Goal: Transaction & Acquisition: Purchase product/service

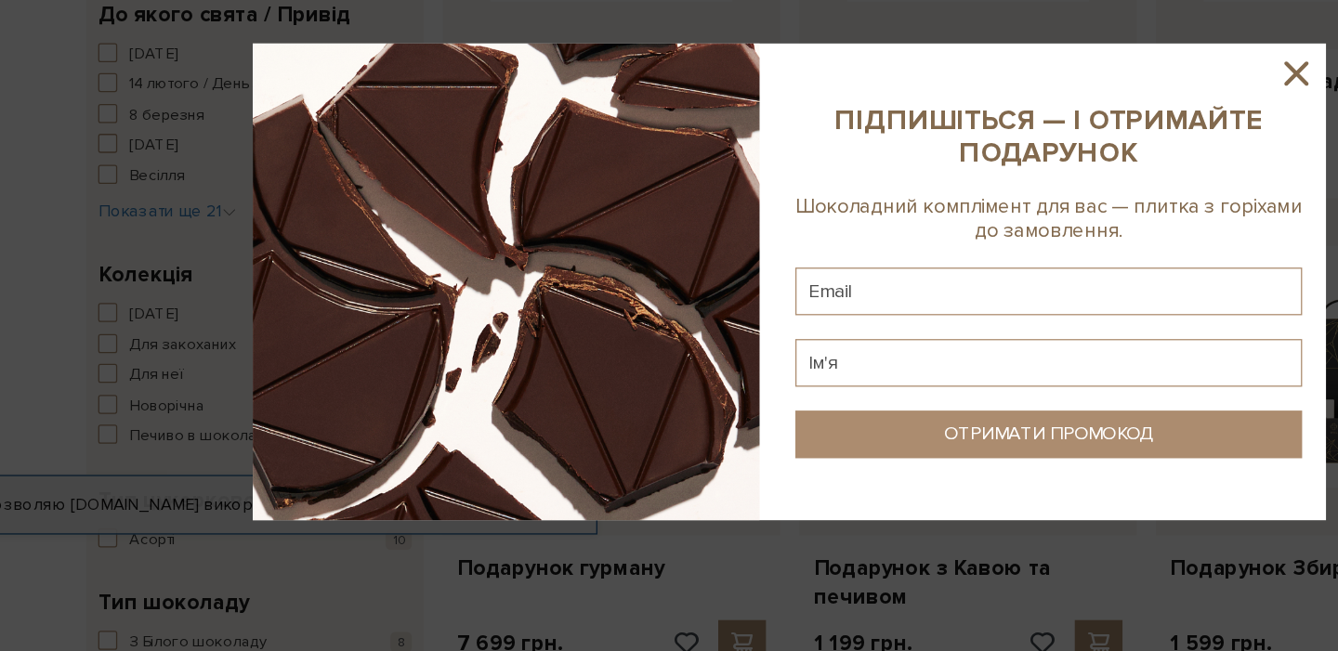
scroll to position [474, 0]
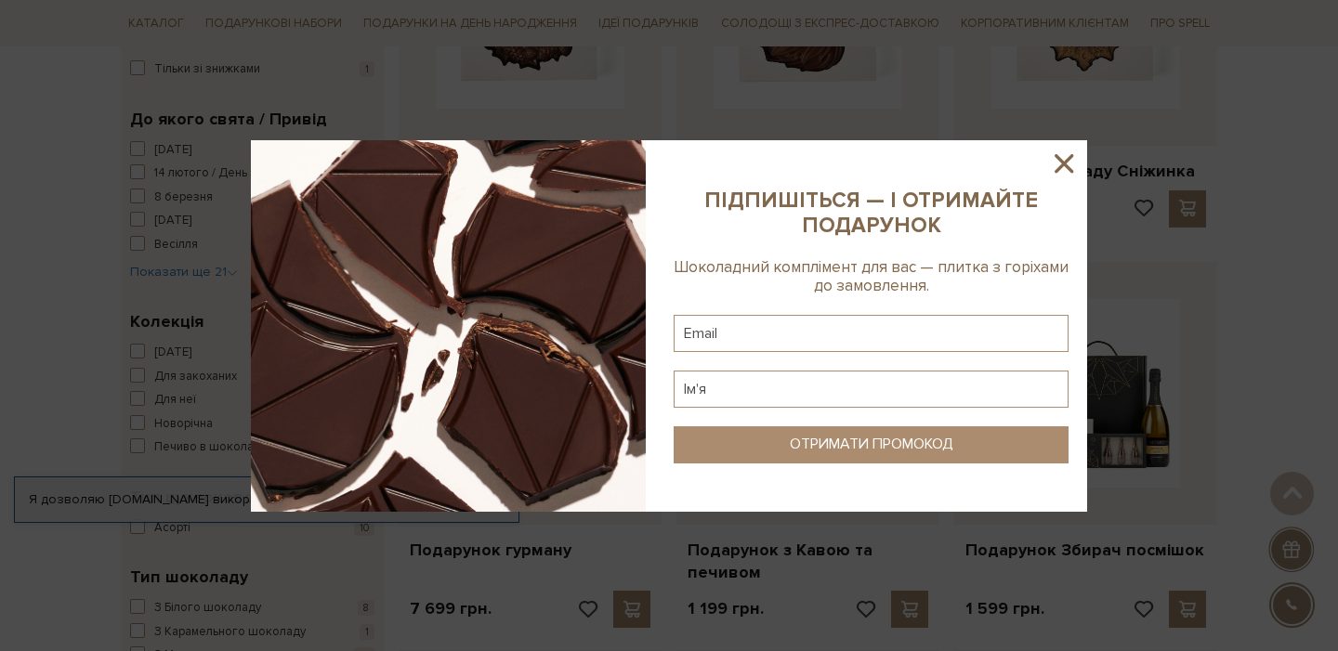
click at [1065, 167] on icon at bounding box center [1064, 164] width 32 height 32
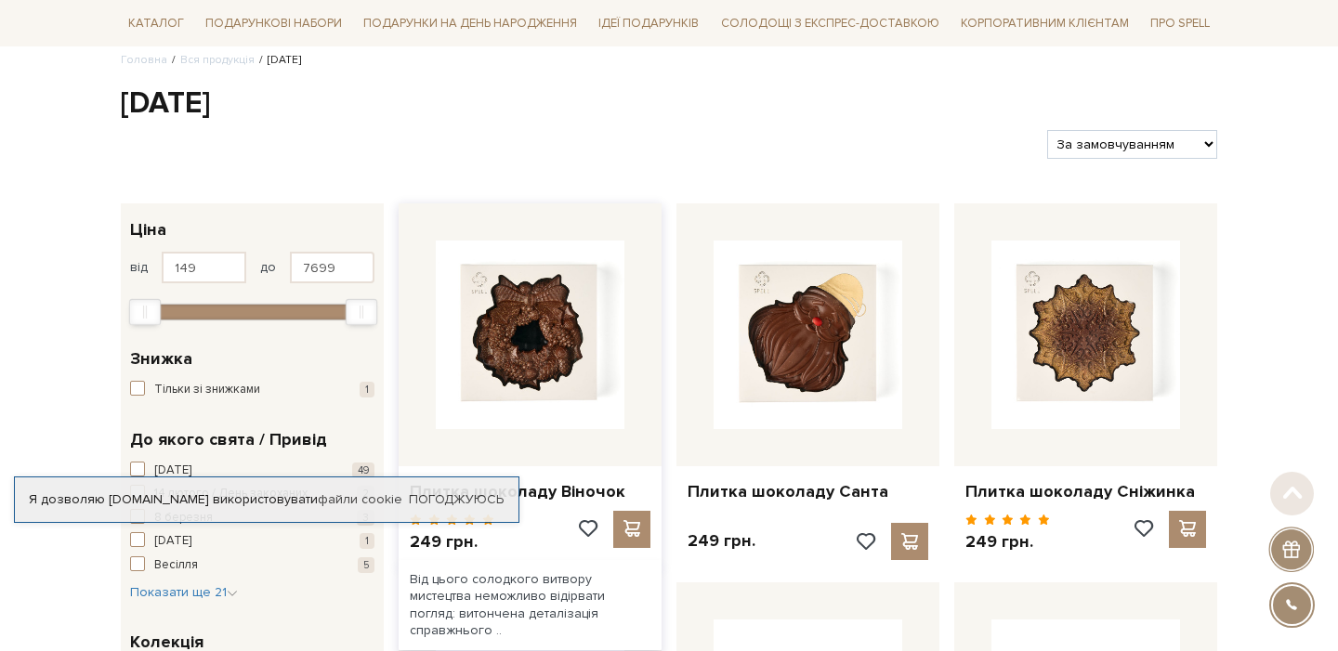
scroll to position [154, 0]
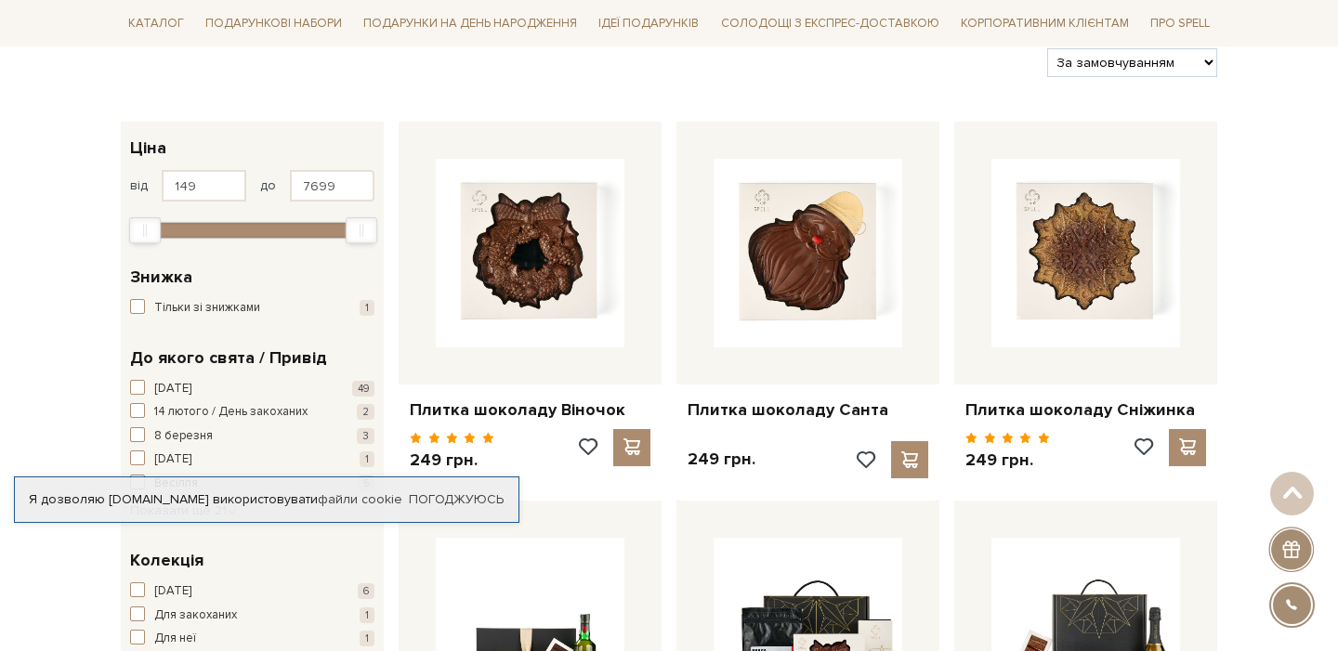
scroll to position [231, 0]
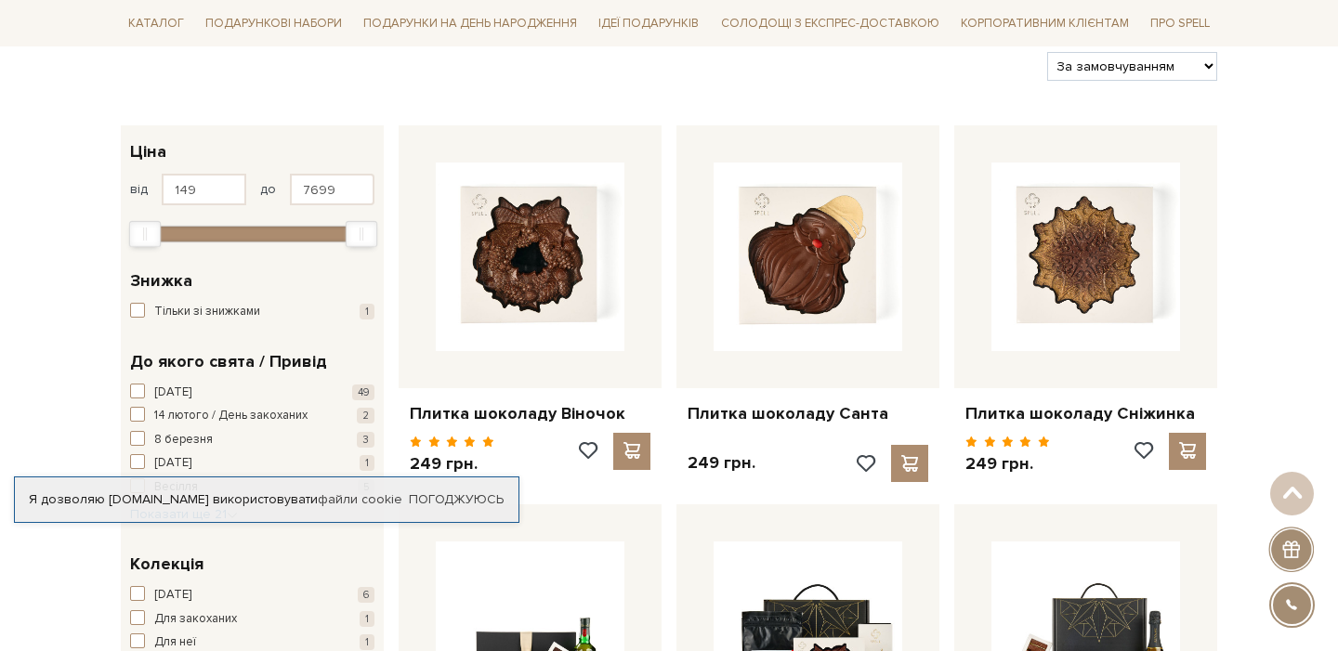
click at [447, 503] on link "Погоджуюсь" at bounding box center [456, 500] width 95 height 17
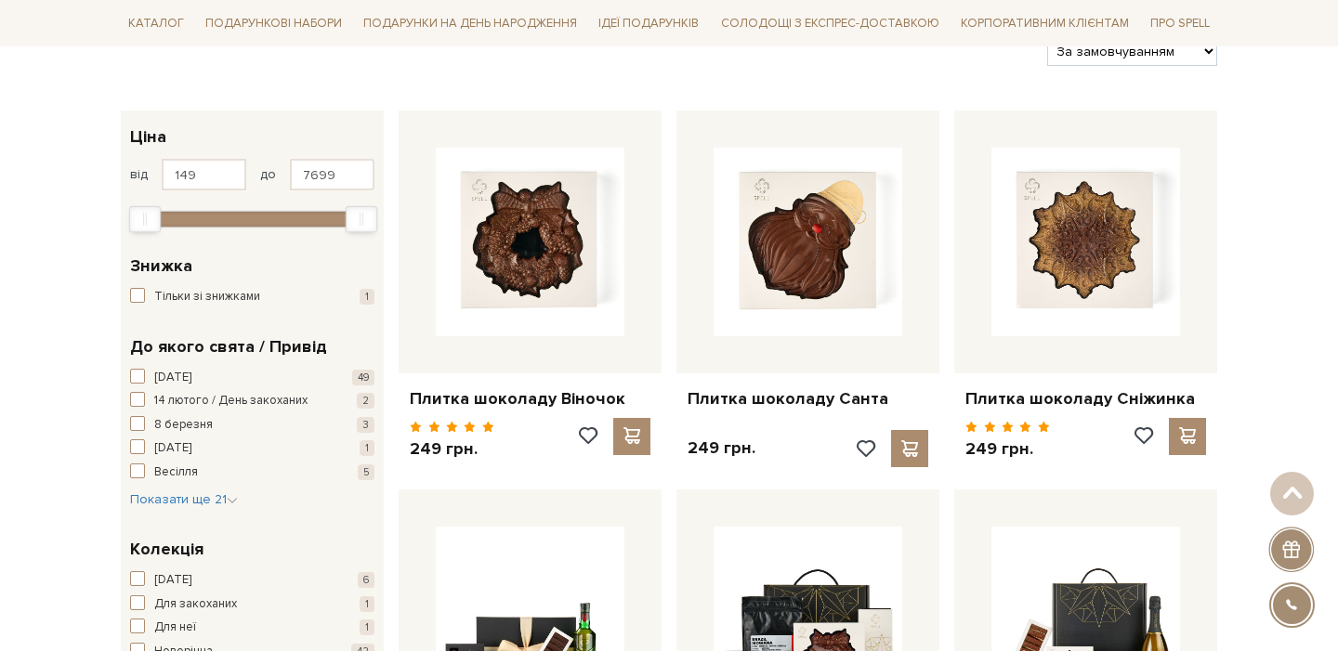
scroll to position [197, 0]
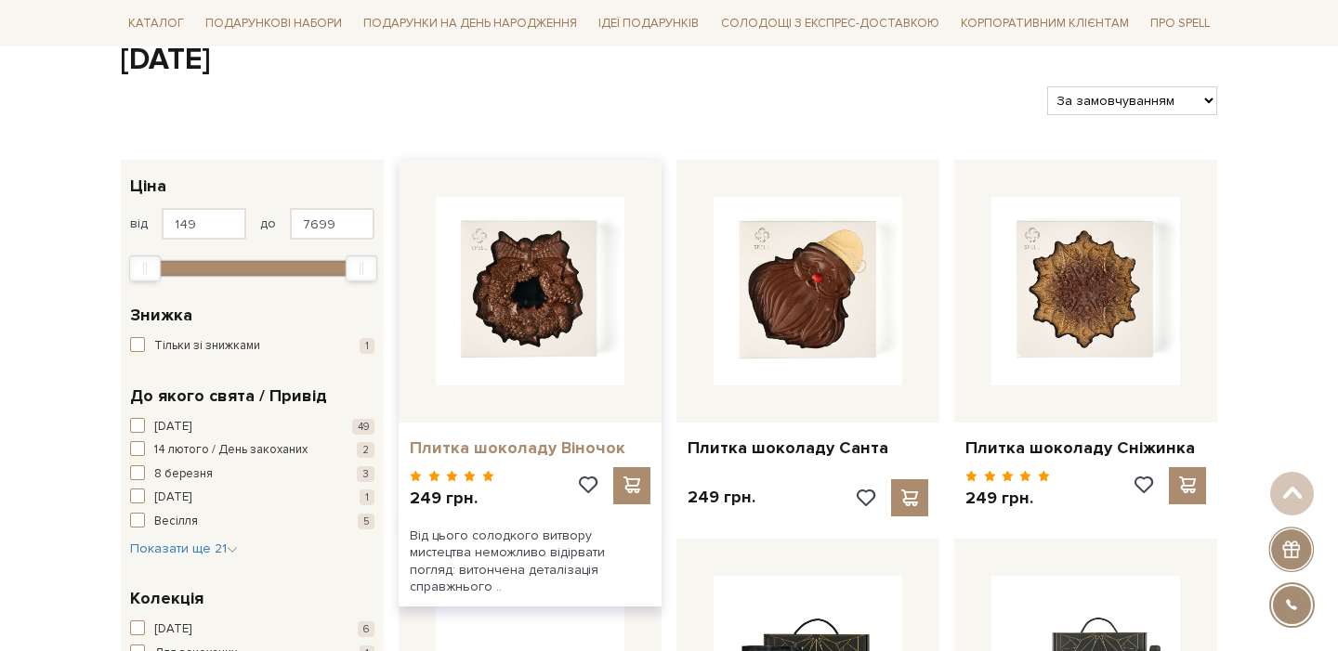
click at [500, 453] on link "Плитка шоколаду Віночок" at bounding box center [530, 448] width 241 height 21
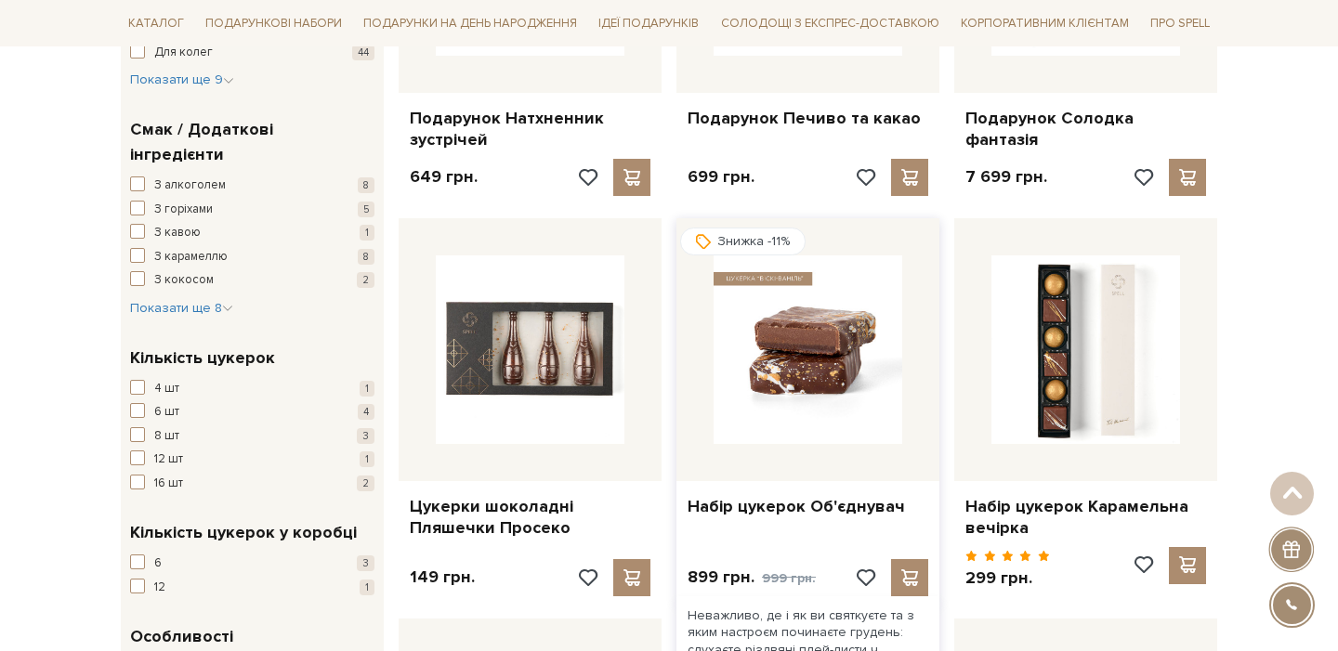
scroll to position [1011, 0]
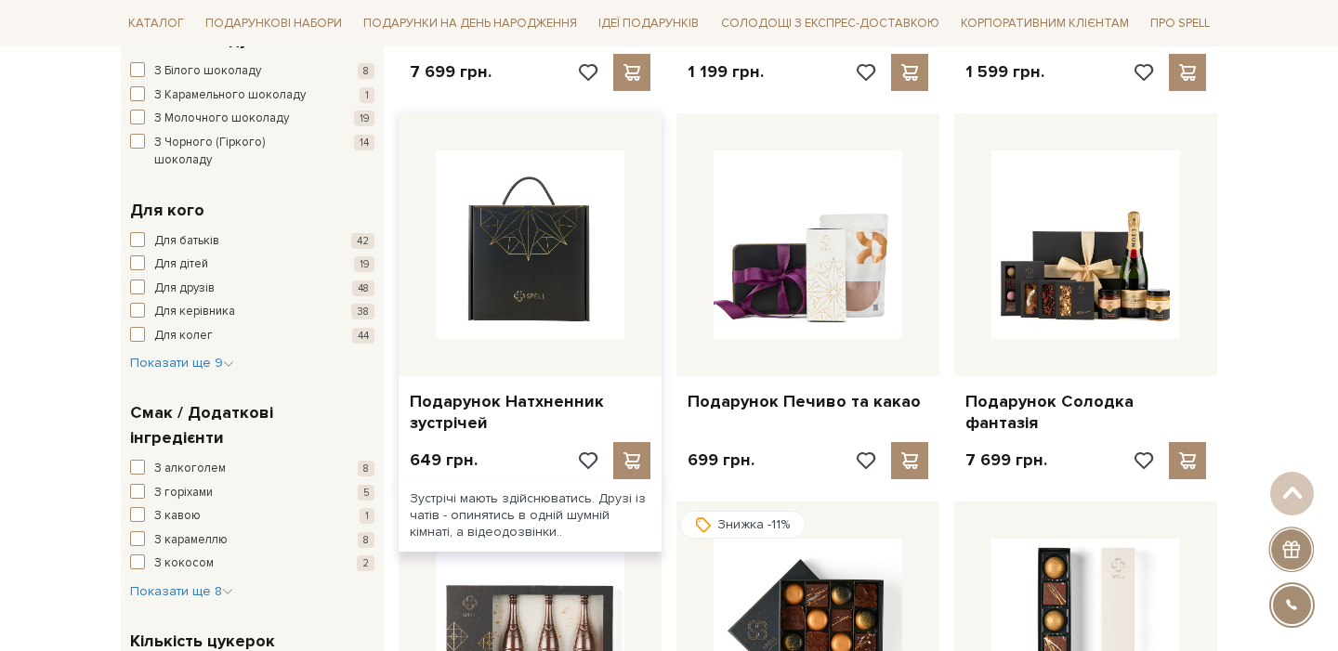
click at [540, 280] on img at bounding box center [530, 245] width 189 height 189
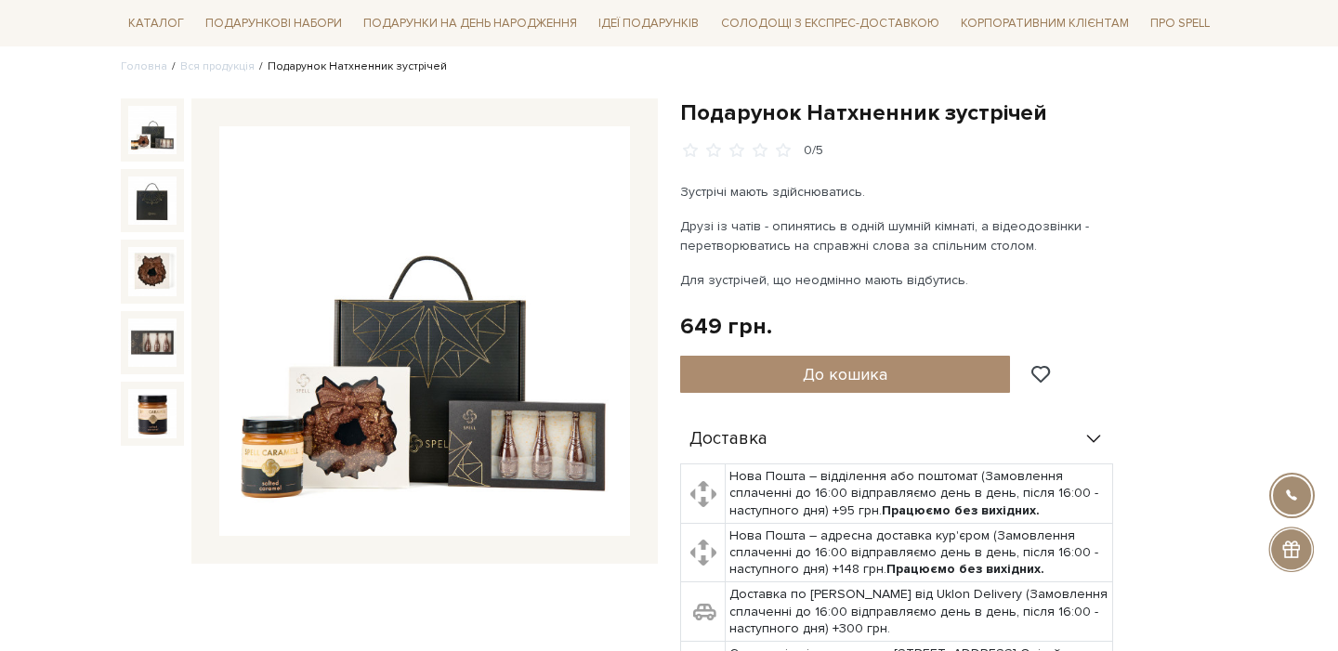
scroll to position [74, 0]
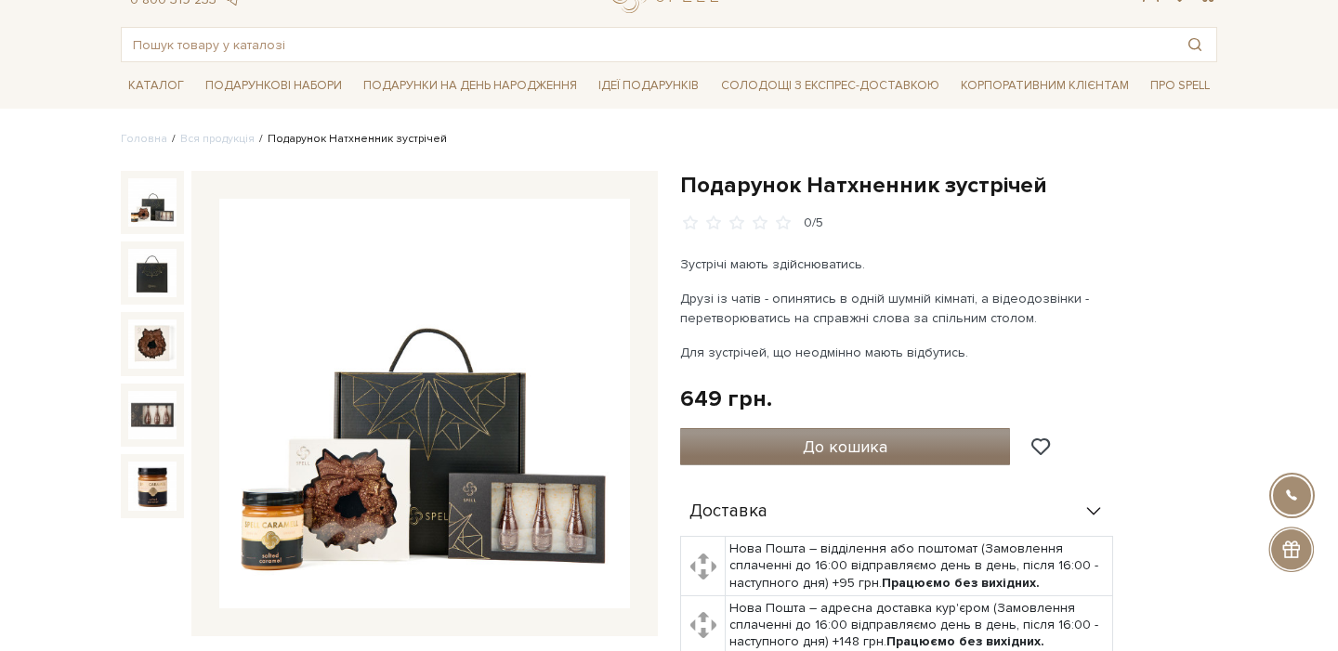
click at [849, 444] on span "До кошика" at bounding box center [845, 447] width 85 height 20
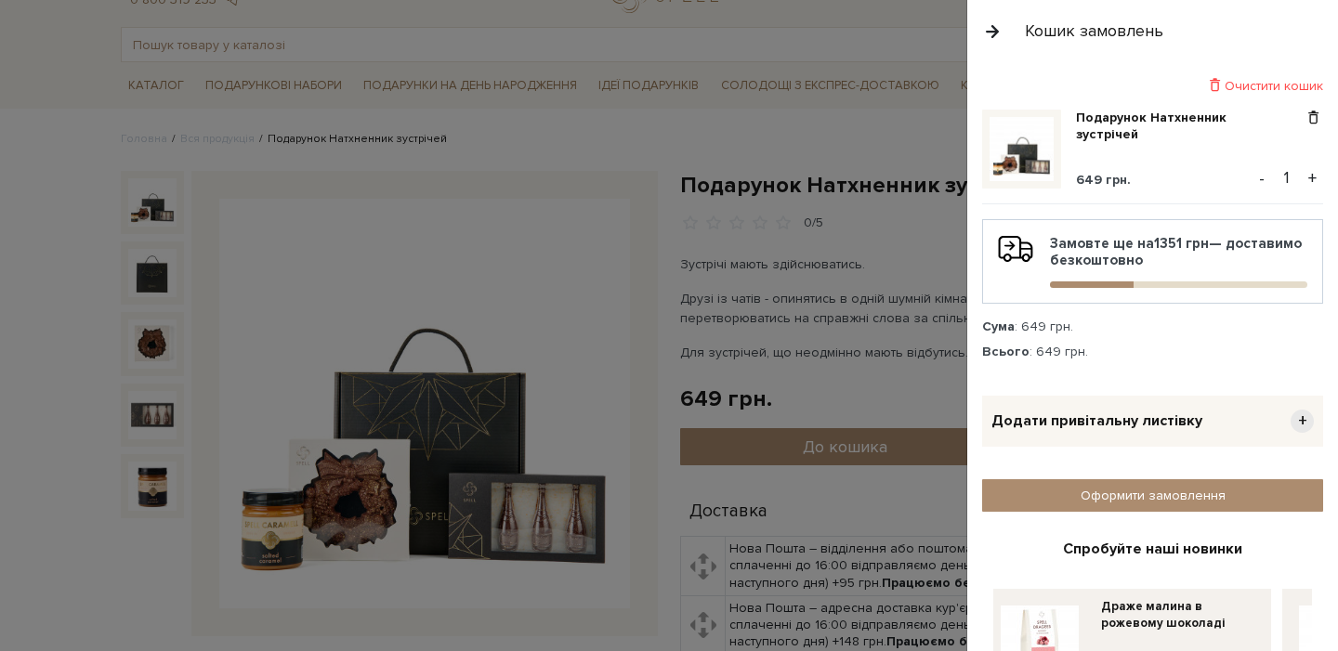
click at [1312, 173] on button "+" at bounding box center [1312, 178] width 21 height 28
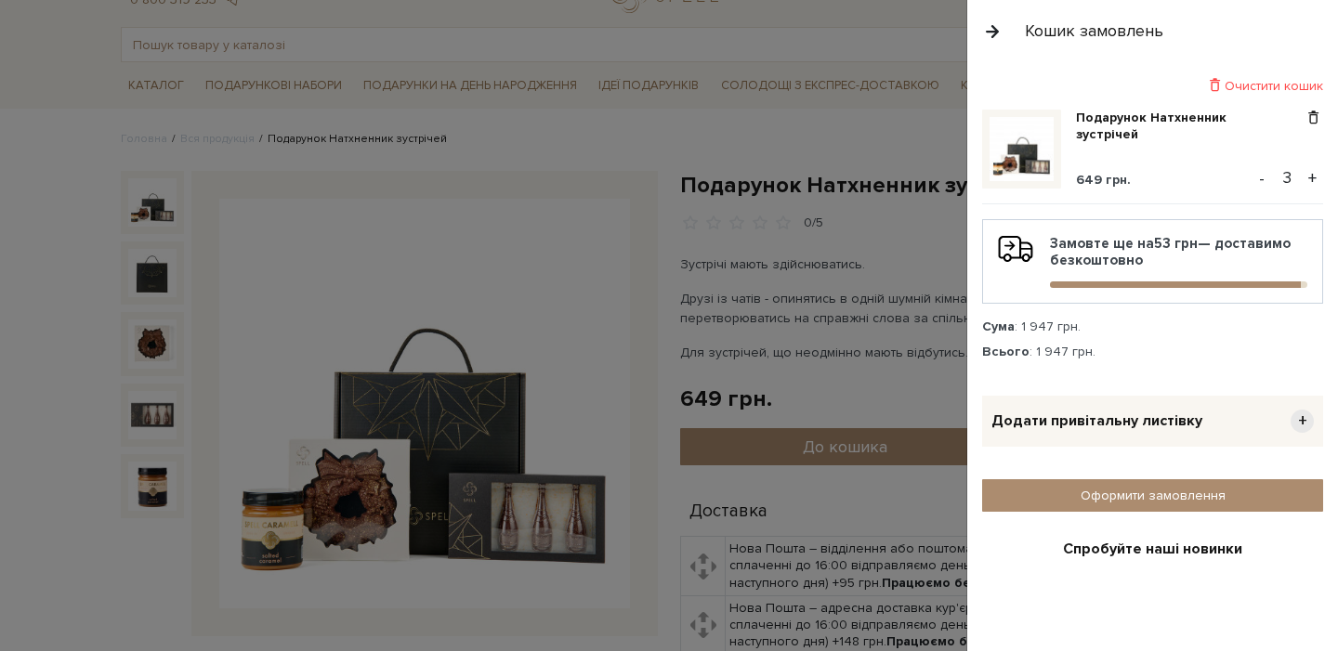
click at [1312, 173] on button "+" at bounding box center [1312, 178] width 21 height 28
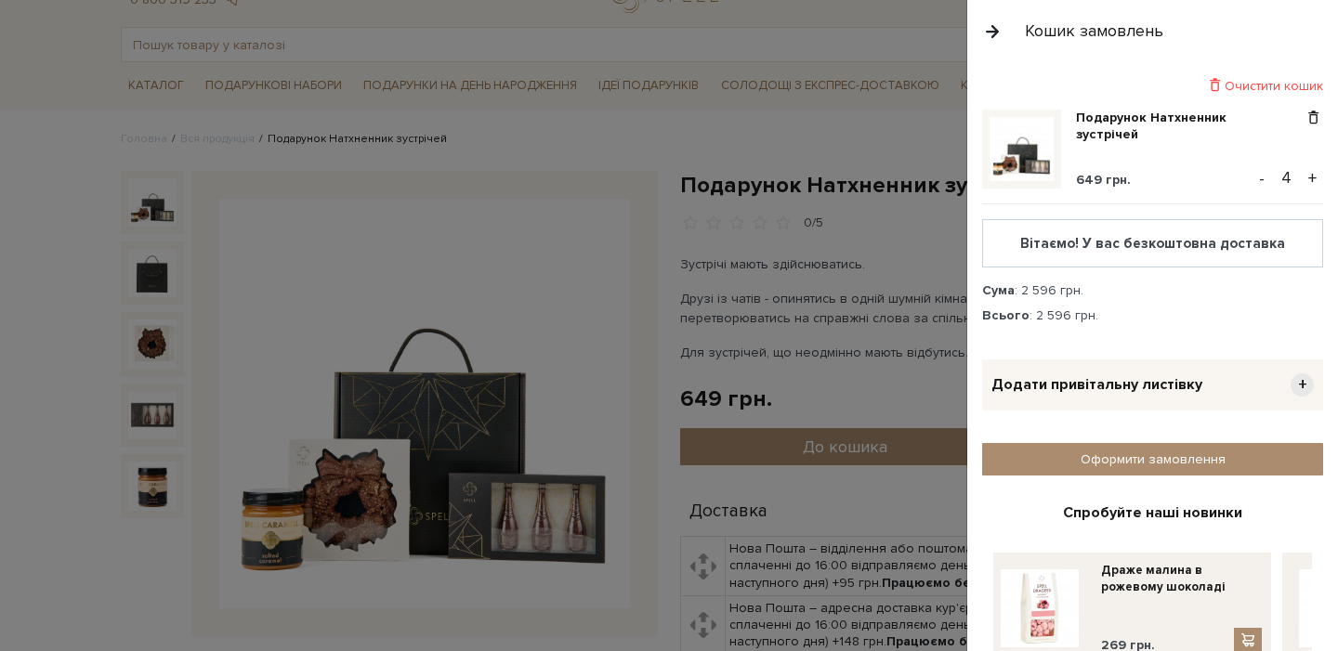
click at [1312, 173] on button "+" at bounding box center [1312, 178] width 21 height 28
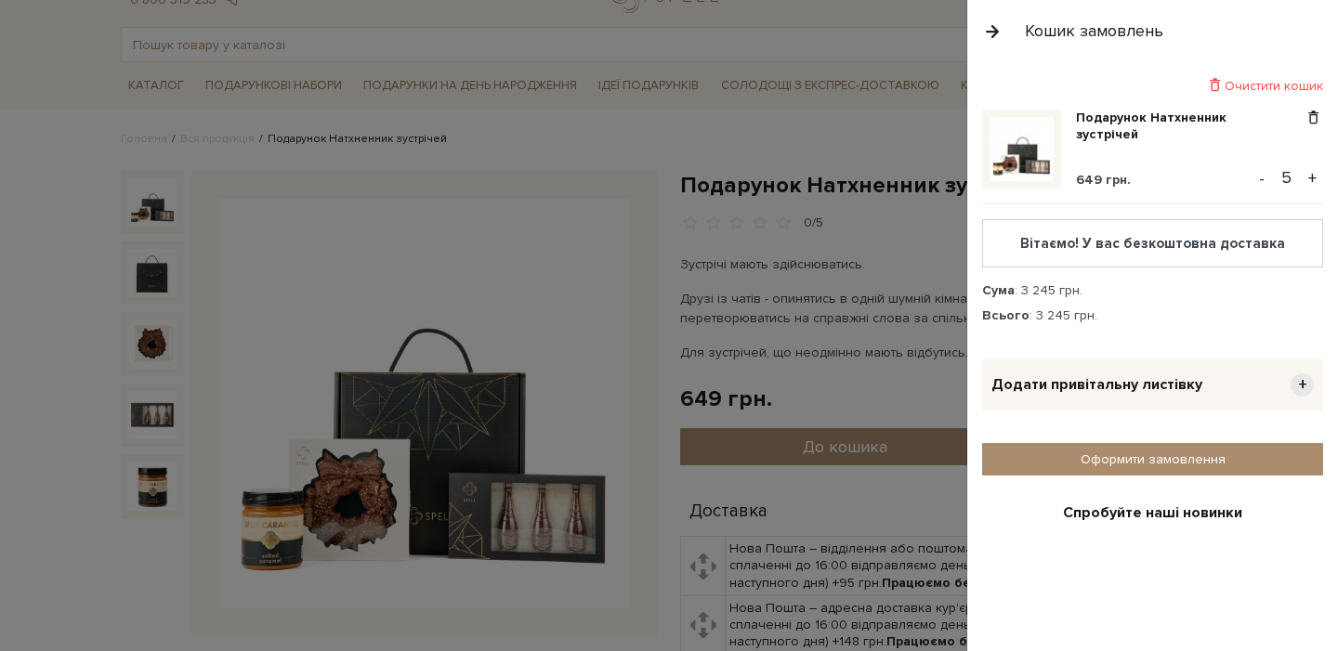
click at [1314, 176] on button "+" at bounding box center [1312, 178] width 21 height 28
click at [1317, 177] on button "+" at bounding box center [1312, 178] width 21 height 28
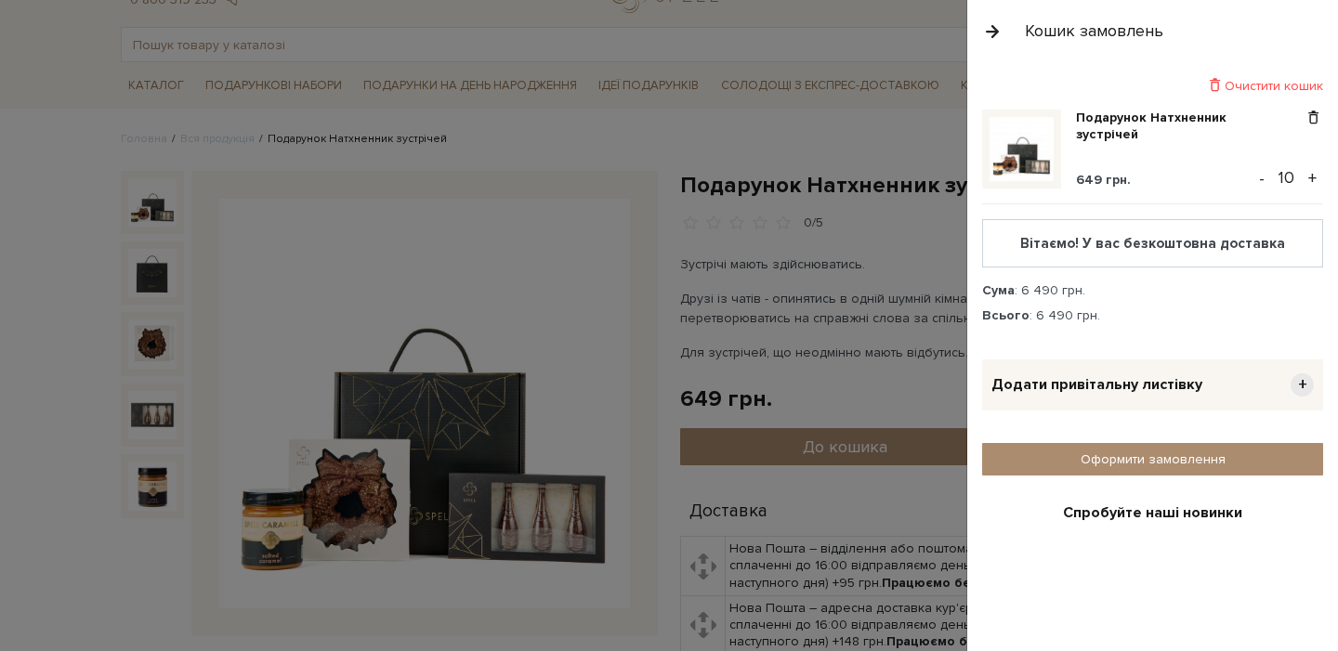
click at [1317, 177] on button "+" at bounding box center [1312, 178] width 21 height 28
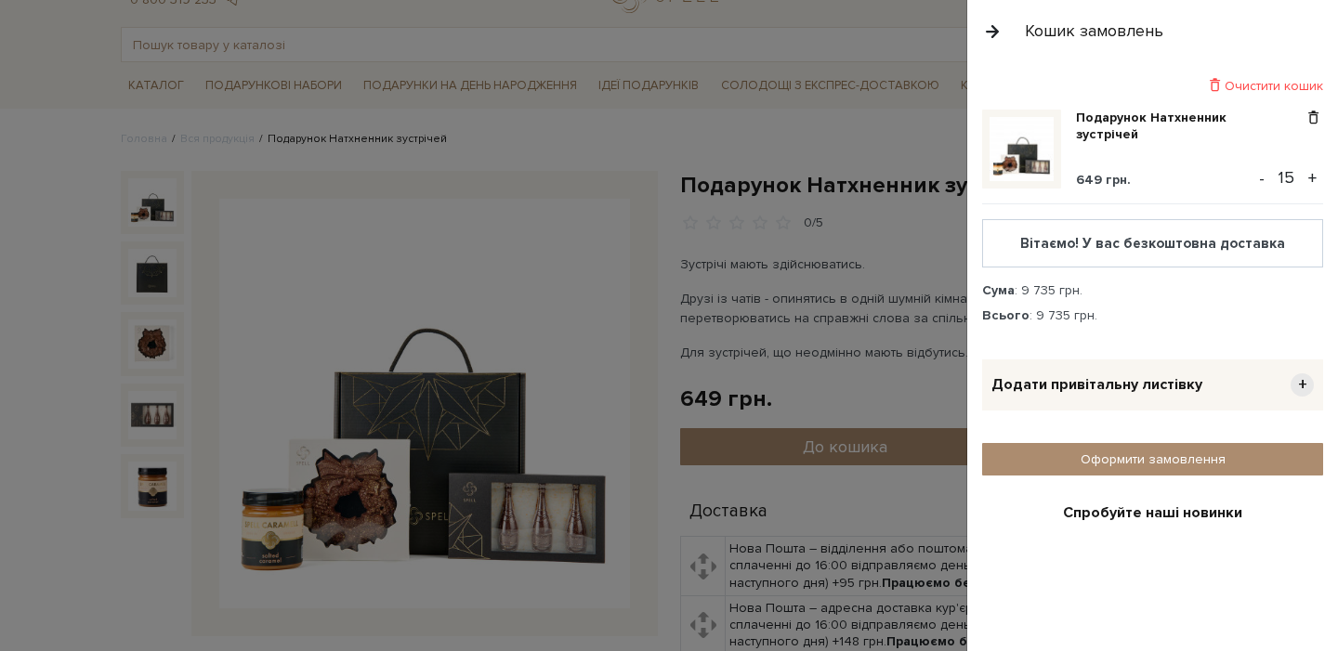
click at [1317, 178] on button "+" at bounding box center [1312, 178] width 21 height 28
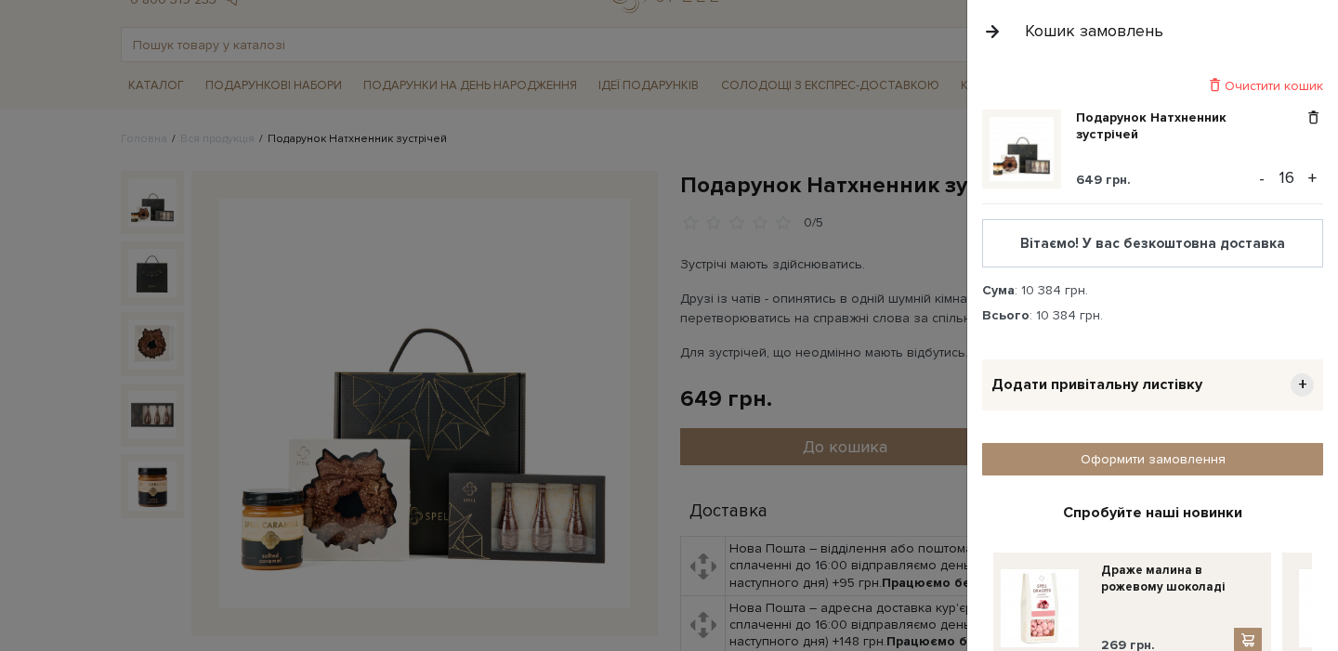
click at [1317, 178] on button "+" at bounding box center [1312, 178] width 21 height 28
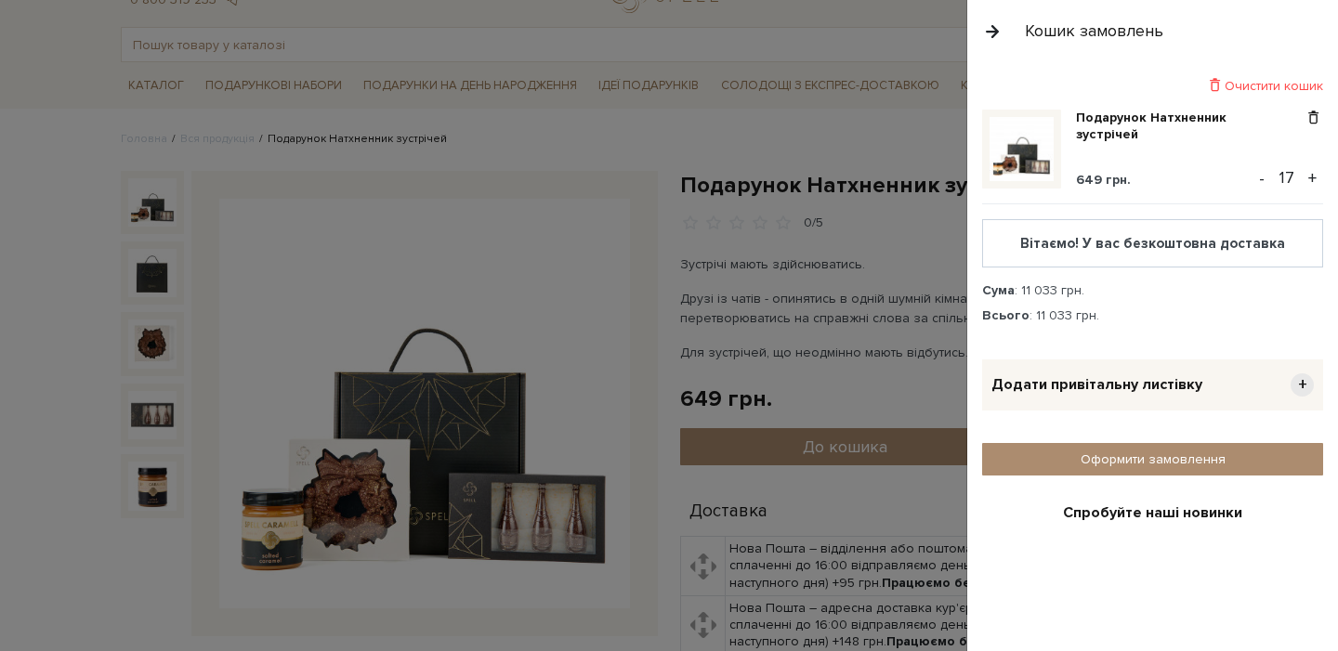
click at [1317, 179] on button "+" at bounding box center [1312, 178] width 21 height 28
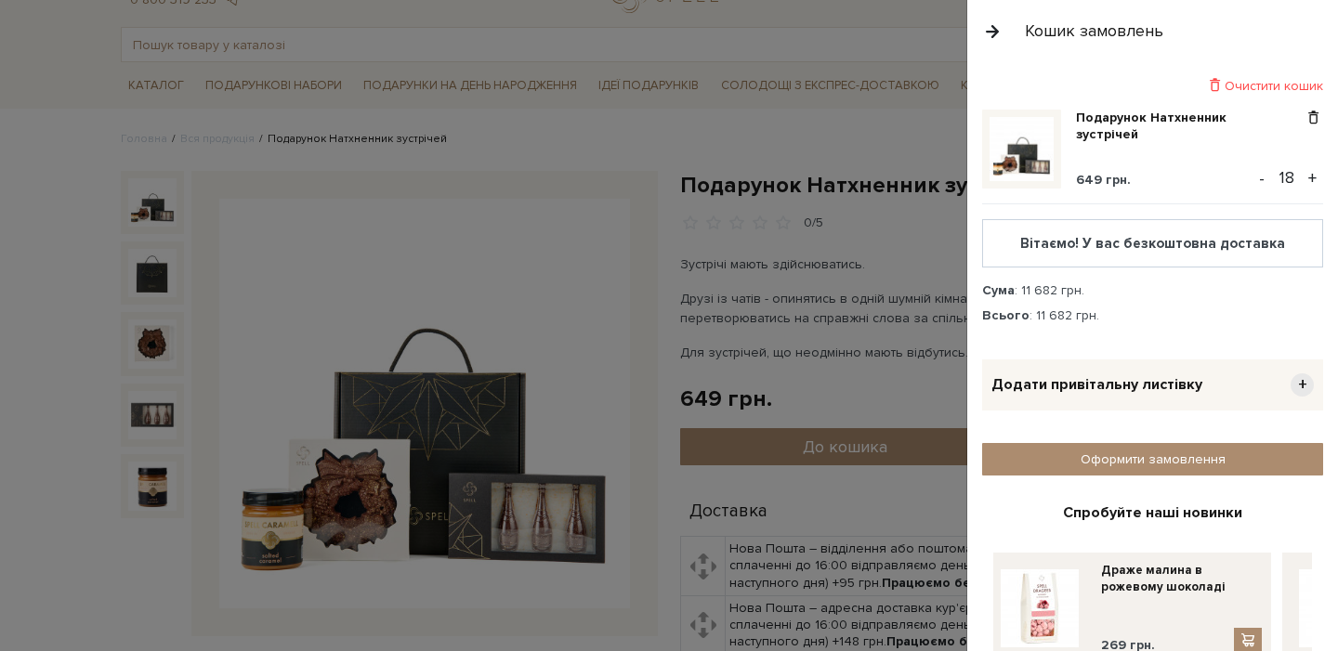
click at [1316, 177] on button "+" at bounding box center [1312, 178] width 21 height 28
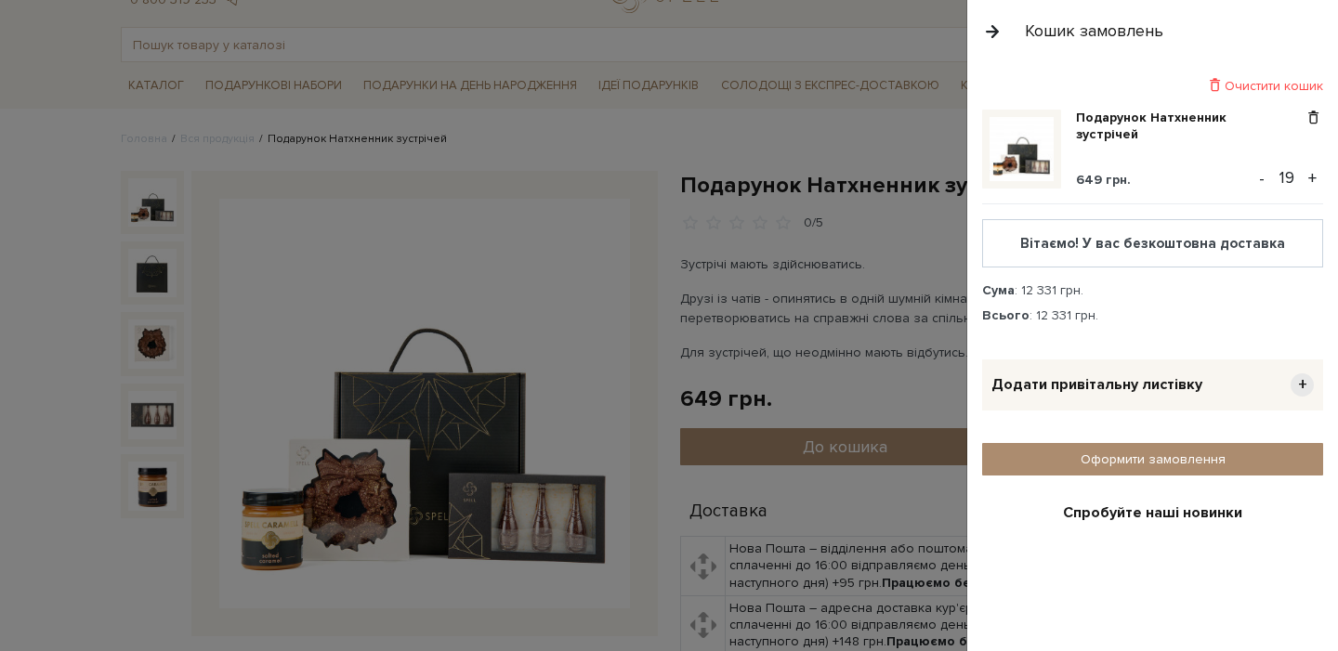
click at [1316, 177] on button "+" at bounding box center [1312, 178] width 21 height 28
click at [1262, 86] on div "Очистити кошик" at bounding box center [1152, 86] width 341 height 18
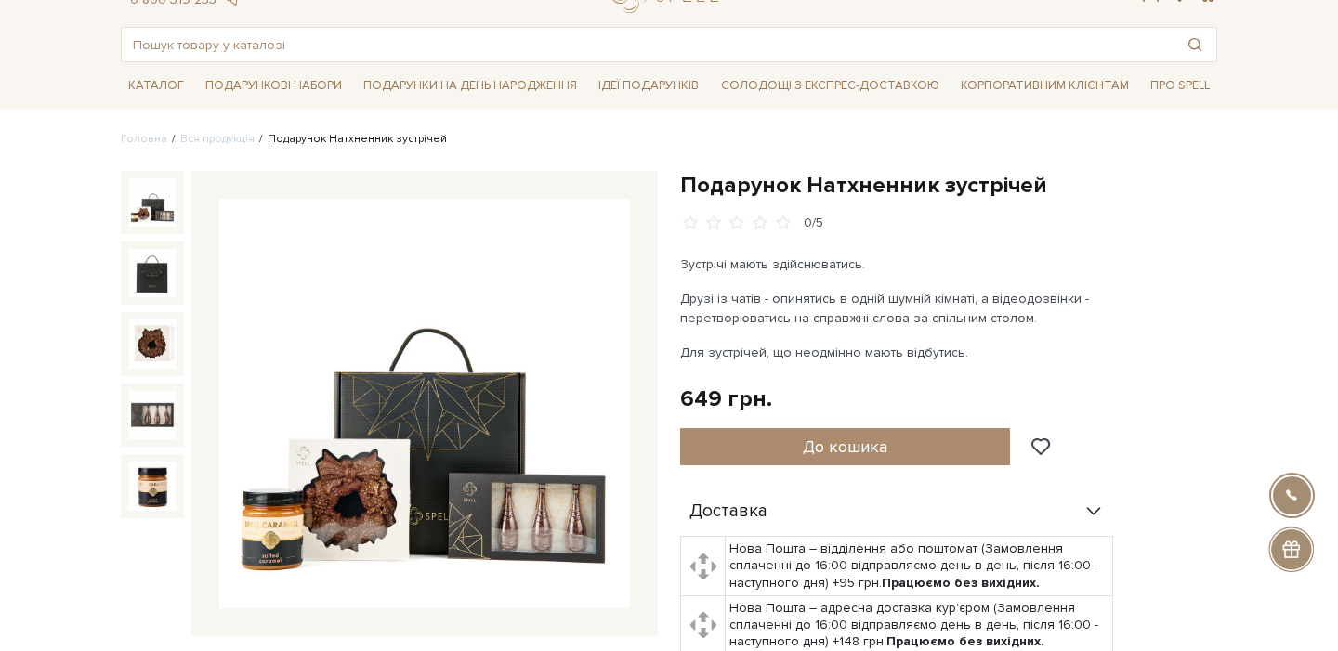
click at [843, 121] on div at bounding box center [669, 325] width 1338 height 651
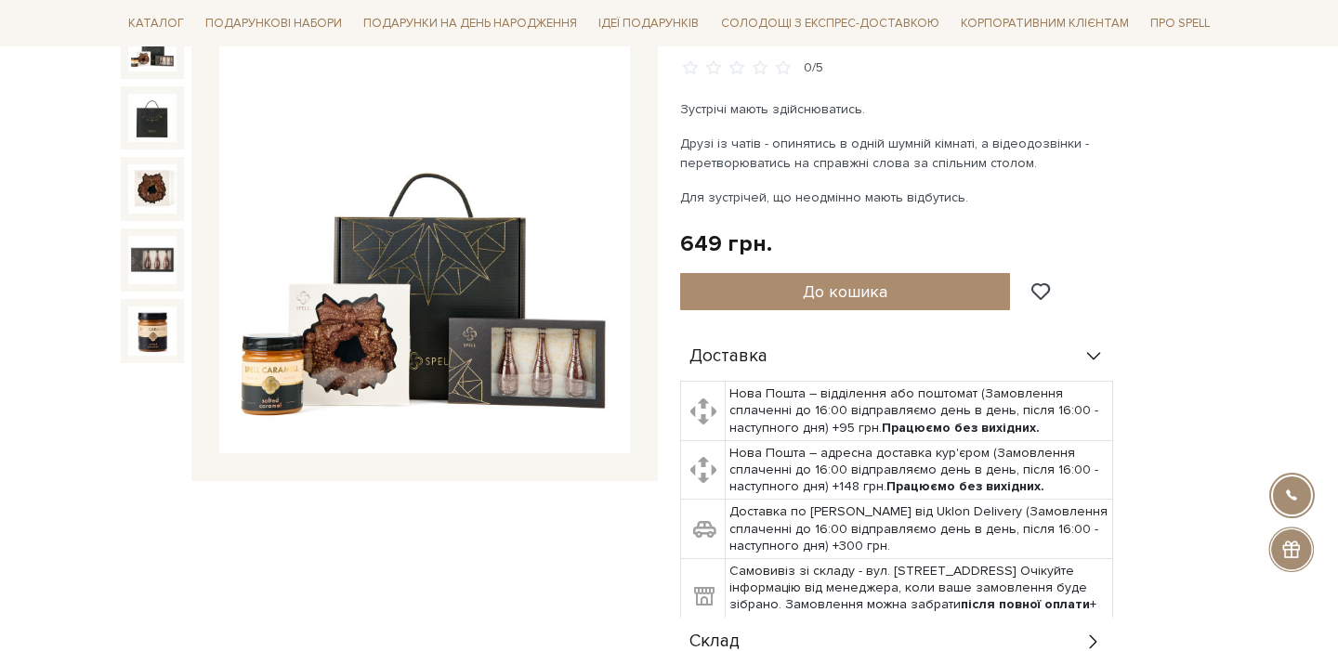
scroll to position [489, 0]
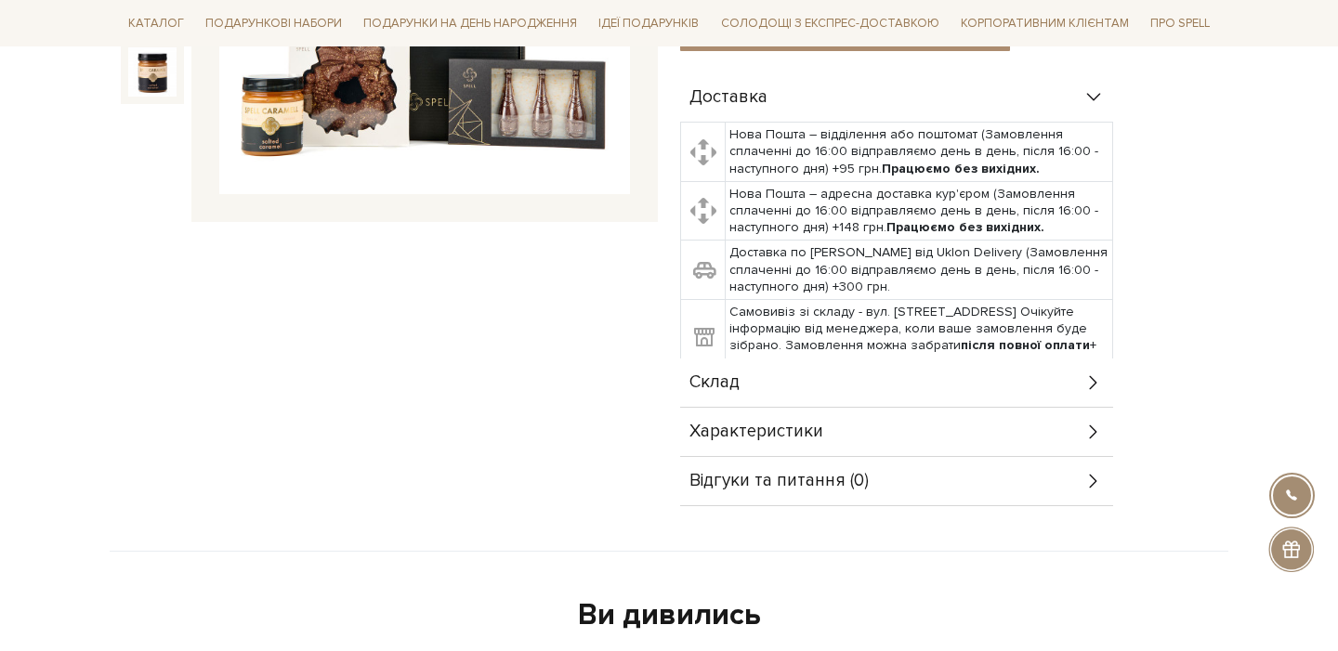
click at [788, 388] on div "Склад" at bounding box center [896, 383] width 433 height 48
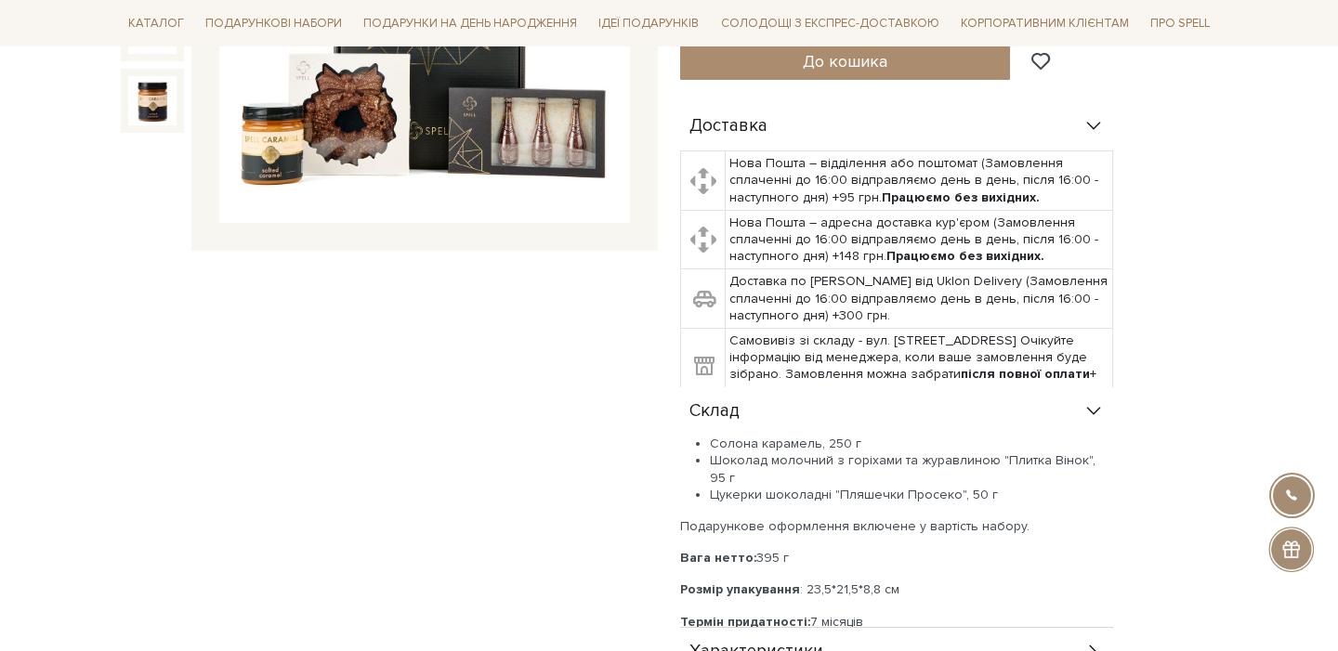
scroll to position [0, 0]
